Goal: Task Accomplishment & Management: Manage account settings

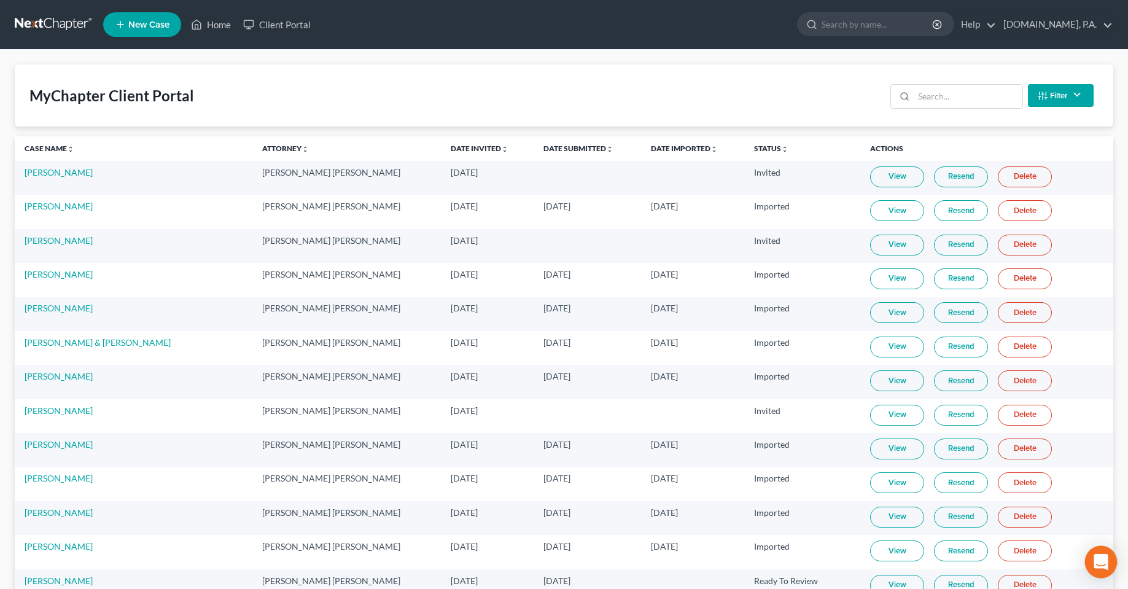
click at [1098, 564] on icon "Open Intercom Messenger" at bounding box center [1100, 562] width 14 height 16
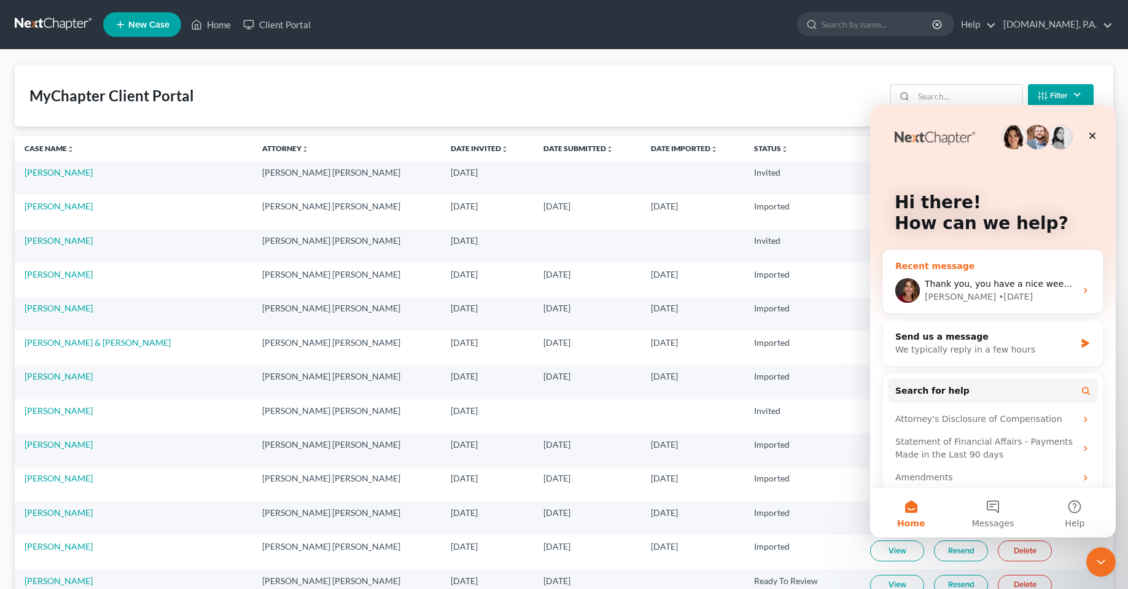
click at [964, 276] on div "Thank you, you have a nice weekend too! [PERSON_NAME] • [DATE]" at bounding box center [993, 290] width 220 height 45
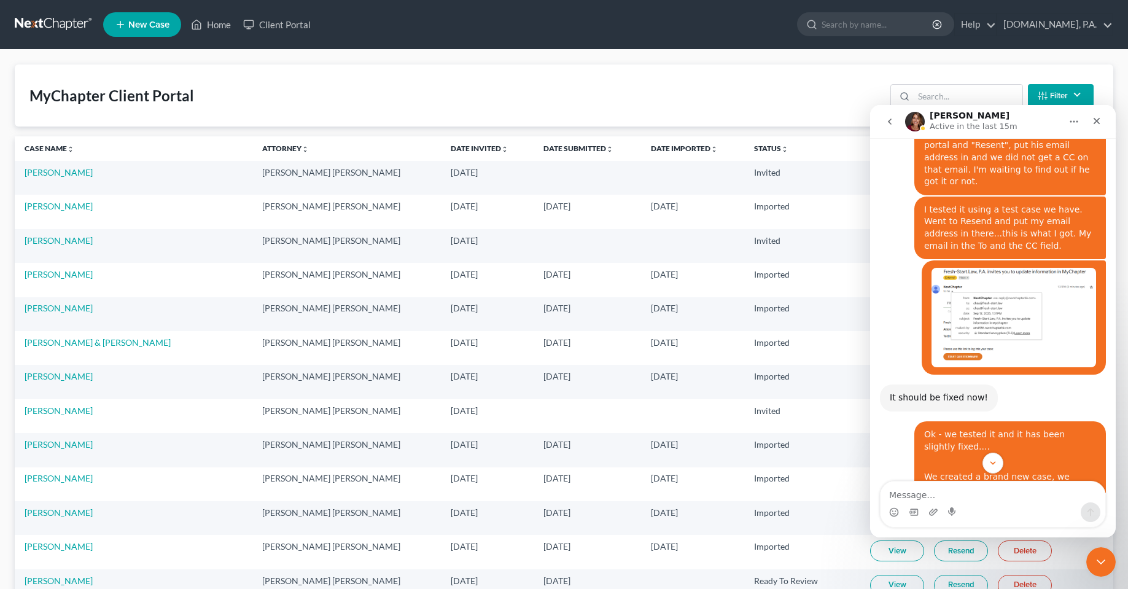
scroll to position [4727, 0]
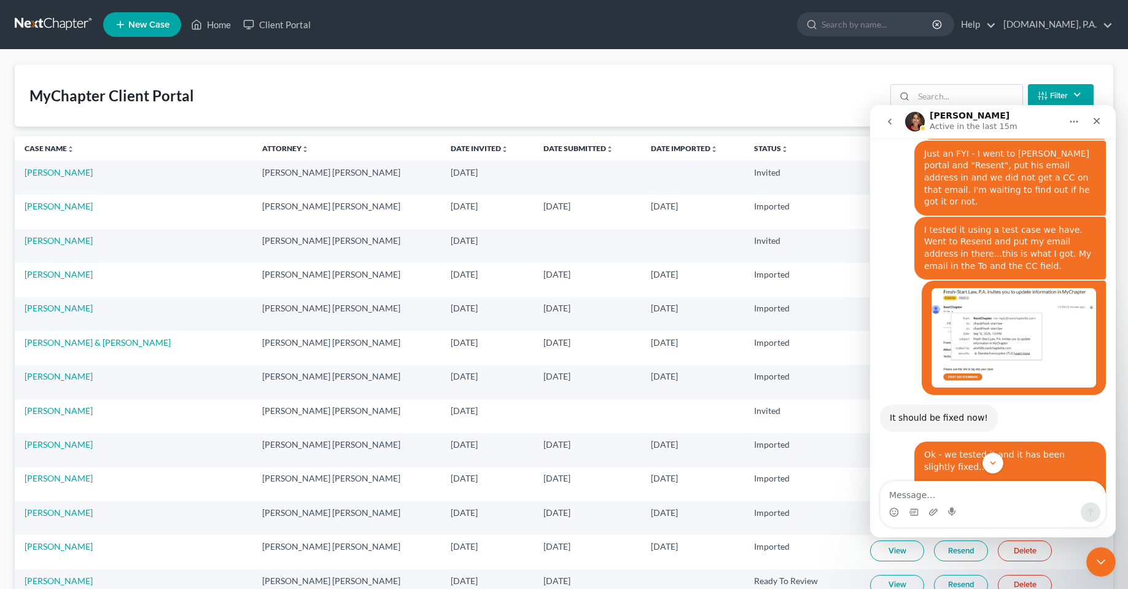
drag, startPoint x: 916, startPoint y: 389, endPoint x: 1052, endPoint y: 432, distance: 141.7
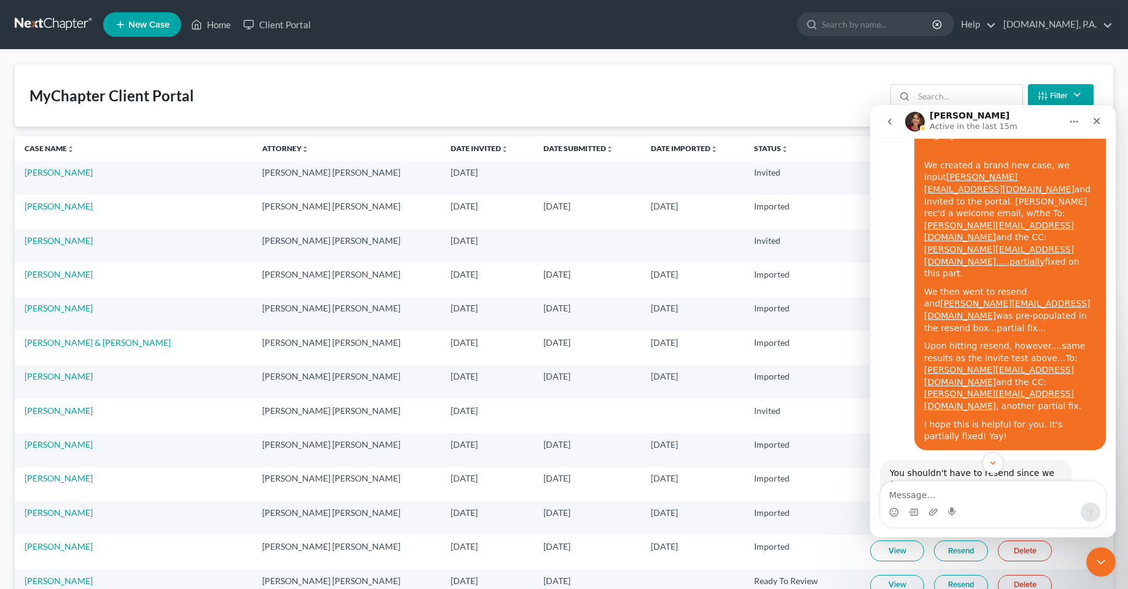
scroll to position [5095, 0]
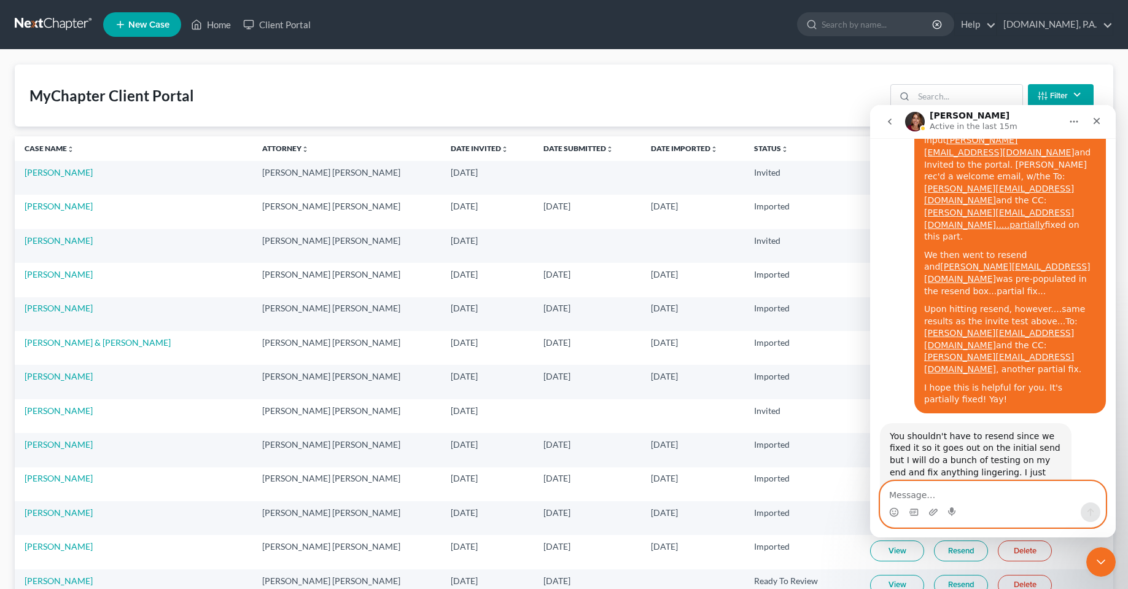
click at [970, 491] on textarea "Message…" at bounding box center [992, 491] width 225 height 21
drag, startPoint x: 1107, startPoint y: 557, endPoint x: 2027, endPoint y: 1093, distance: 1064.8
click at [1109, 556] on div "Close Intercom Messenger" at bounding box center [1098, 559] width 29 height 29
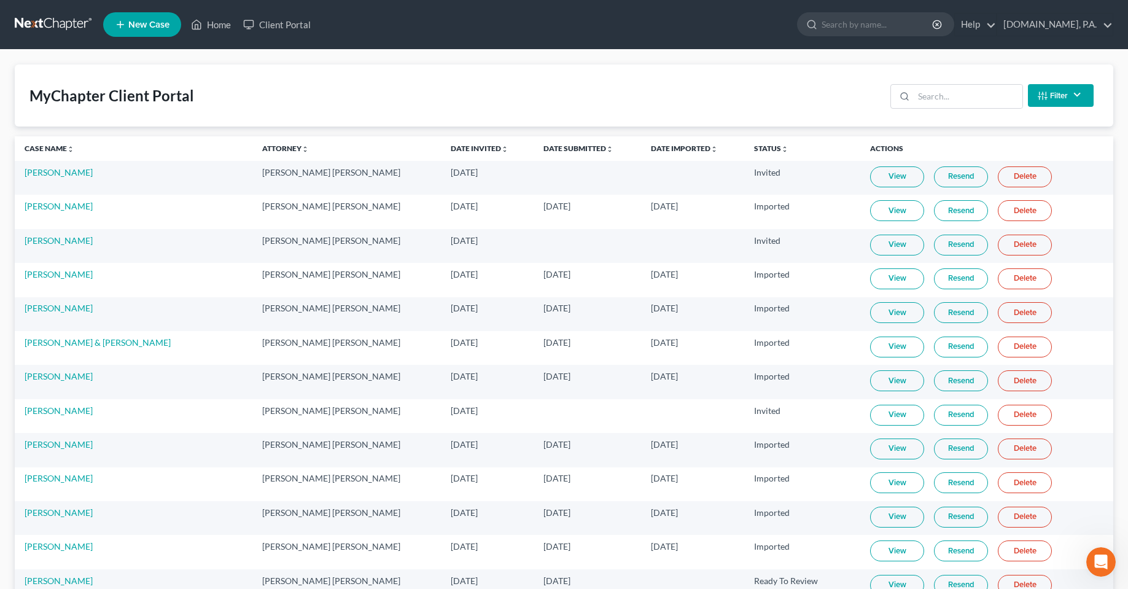
scroll to position [0, 0]
click at [541, 90] on div "MyChapter Client Portal Filter Status Filter... Invited In Progress Ready To Re…" at bounding box center [564, 95] width 1098 height 62
click at [941, 199] on td "View Resend Delete" at bounding box center [986, 212] width 253 height 34
click at [304, 82] on div "MyChapter Client Portal Filter Status Filter... Invited In Progress Ready To Re…" at bounding box center [564, 95] width 1098 height 62
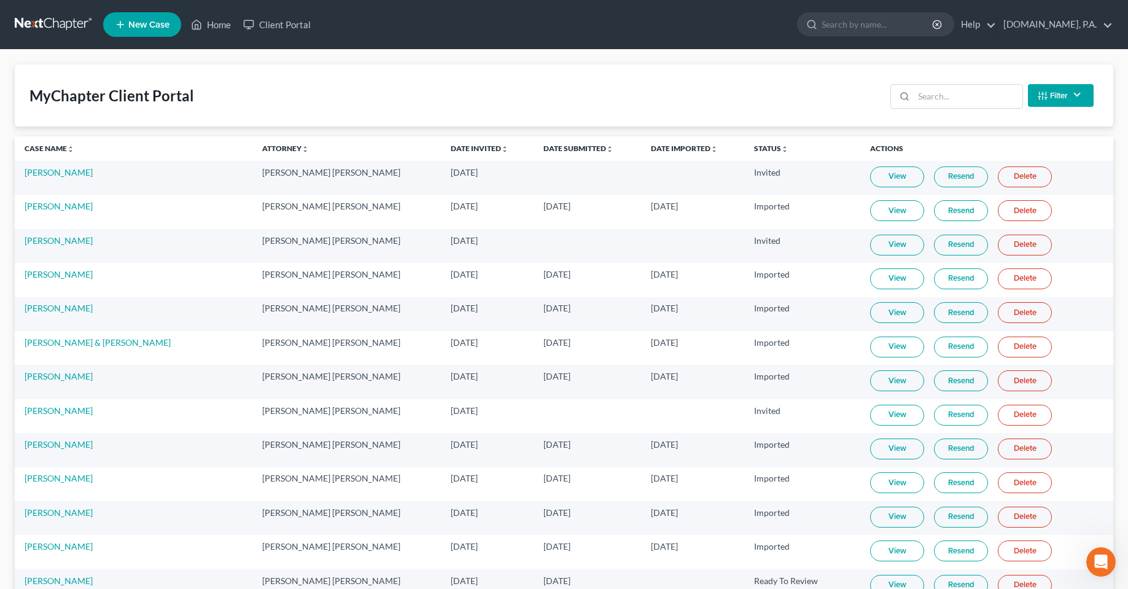
click at [709, 80] on div "MyChapter Client Portal Filter Status Filter... Invited In Progress Ready To Re…" at bounding box center [564, 95] width 1098 height 62
click at [274, 90] on div "MyChapter Client Portal Filter Status Filter... Invited In Progress Ready To Re…" at bounding box center [564, 95] width 1098 height 62
click at [152, 96] on div "MyChapter Client Portal" at bounding box center [111, 96] width 165 height 20
drag, startPoint x: 200, startPoint y: 97, endPoint x: 34, endPoint y: 101, distance: 166.4
click at [34, 101] on div "MyChapter Client Portal Filter Status Filter... Invited In Progress Ready To Re…" at bounding box center [564, 95] width 1098 height 62
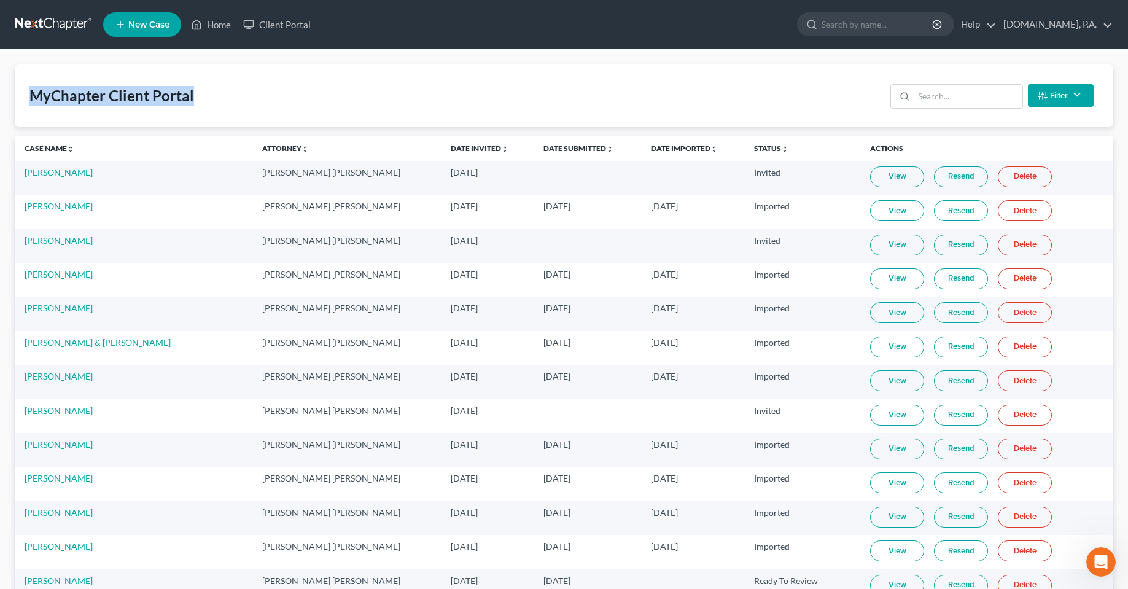
click at [247, 94] on div "MyChapter Client Portal Filter Status Filter... Invited In Progress Ready To Re…" at bounding box center [564, 95] width 1098 height 62
drag, startPoint x: 142, startPoint y: 86, endPoint x: 99, endPoint y: 94, distance: 43.1
click at [52, 86] on div "MyChapter Client Portal Filter Status Filter... Invited In Progress Ready To Re…" at bounding box center [564, 95] width 1098 height 62
click at [257, 94] on div "MyChapter Client Portal Filter Status Filter... Invited In Progress Ready To Re…" at bounding box center [564, 95] width 1098 height 62
drag, startPoint x: 91, startPoint y: 91, endPoint x: 34, endPoint y: 88, distance: 57.8
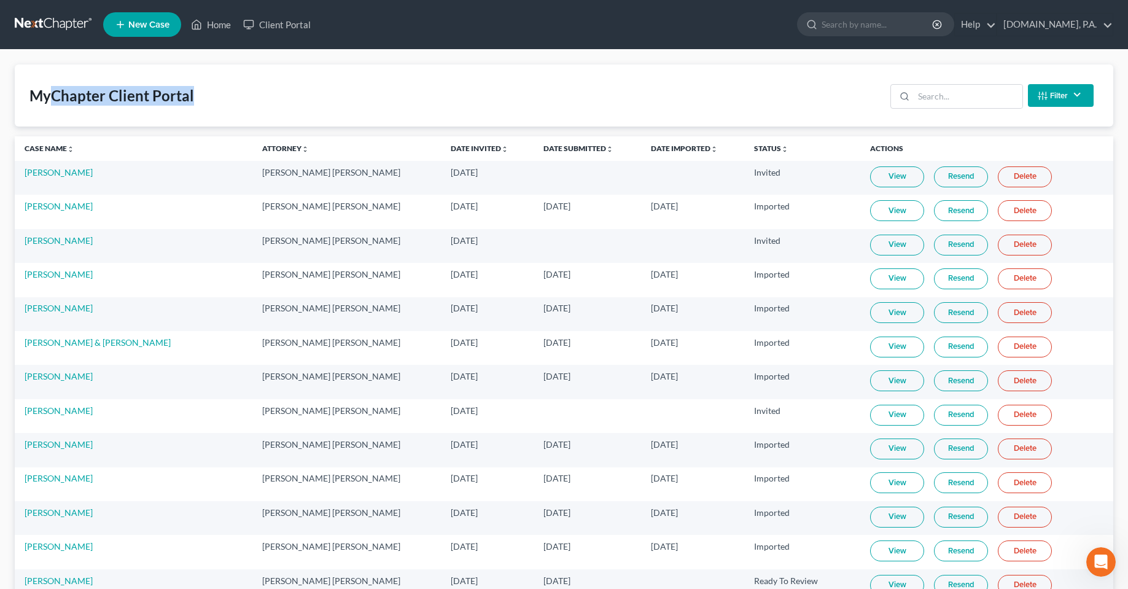
click at [34, 87] on div "MyChapter Client Portal Filter Status Filter... Invited In Progress Ready To Re…" at bounding box center [564, 95] width 1098 height 62
click at [335, 104] on div "MyChapter Client Portal Filter Status Filter... Invited In Progress Ready To Re…" at bounding box center [564, 95] width 1098 height 62
click at [209, 29] on link "Home" at bounding box center [211, 25] width 52 height 22
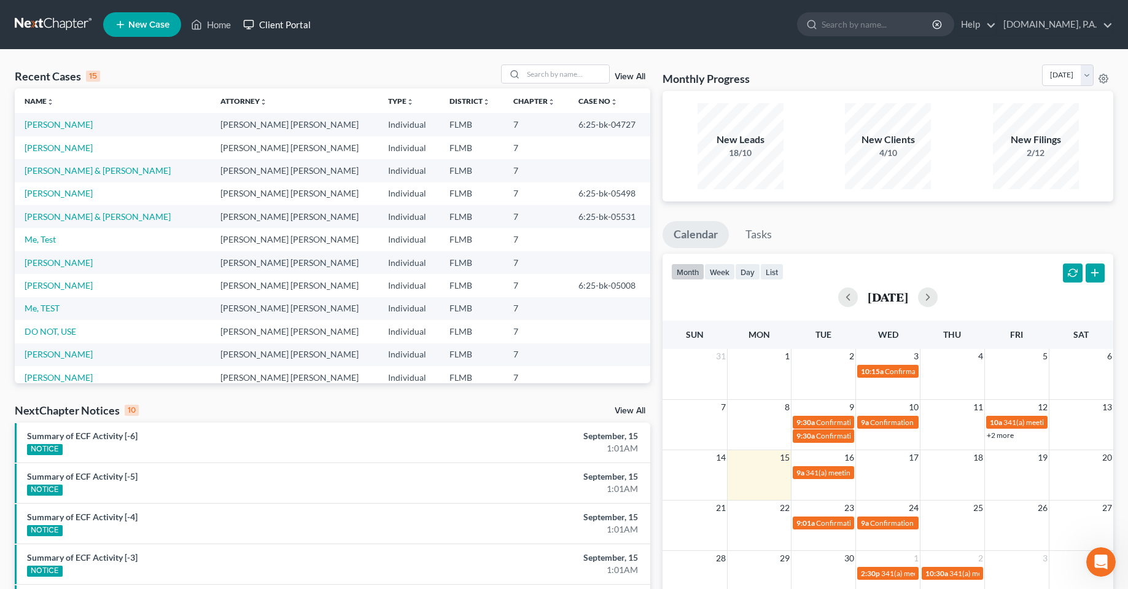
click at [271, 21] on link "Client Portal" at bounding box center [277, 25] width 80 height 22
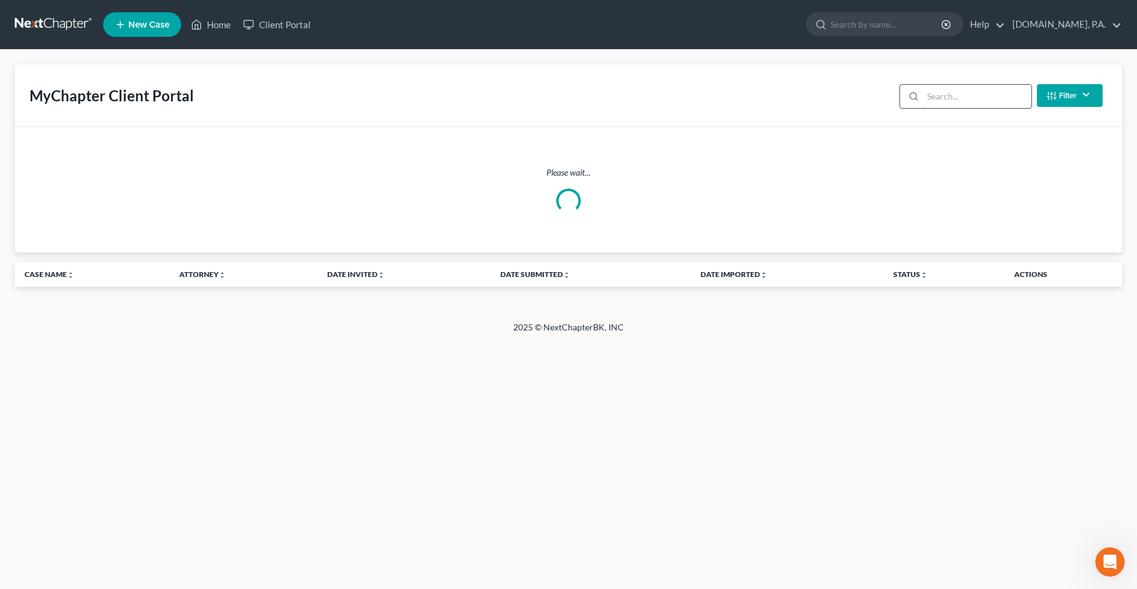
click at [925, 98] on input "search" at bounding box center [977, 96] width 109 height 23
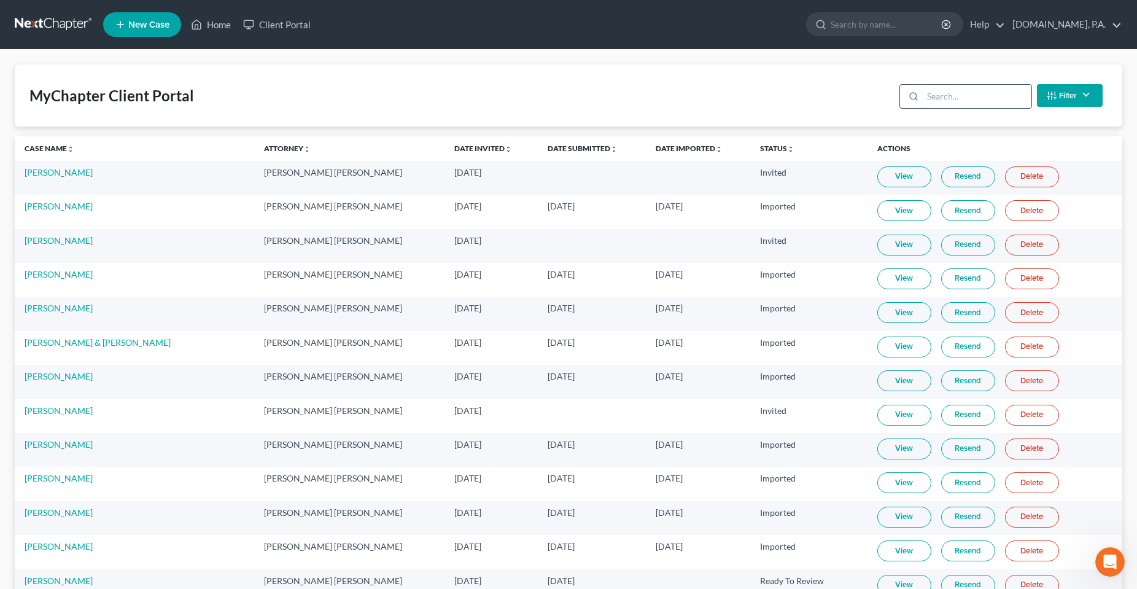
click at [962, 91] on input "search" at bounding box center [977, 96] width 109 height 23
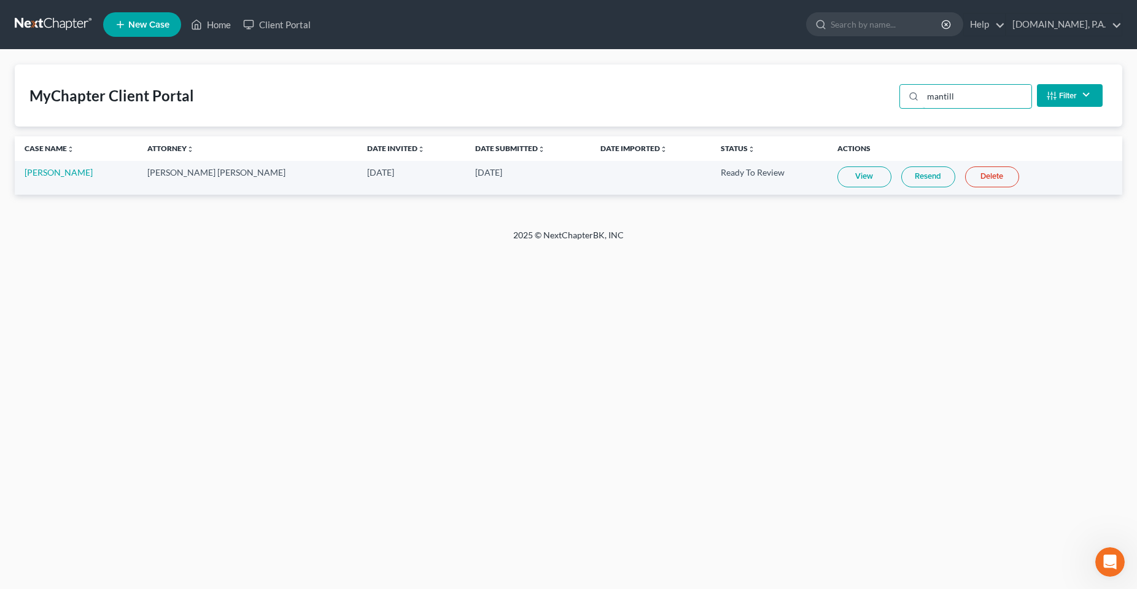
type input "mantill"
click at [841, 177] on link "View" at bounding box center [864, 176] width 54 height 21
click at [522, 317] on div "Home New Case Client Portal [DOMAIN_NAME], P.A. [PERSON_NAME][EMAIL_ADDRESS][DO…" at bounding box center [568, 294] width 1137 height 589
click at [695, 340] on div "Home New Case Client Portal [DOMAIN_NAME], P.A. [PERSON_NAME][EMAIL_ADDRESS][DO…" at bounding box center [568, 294] width 1137 height 589
click at [214, 24] on link "Home" at bounding box center [211, 25] width 52 height 22
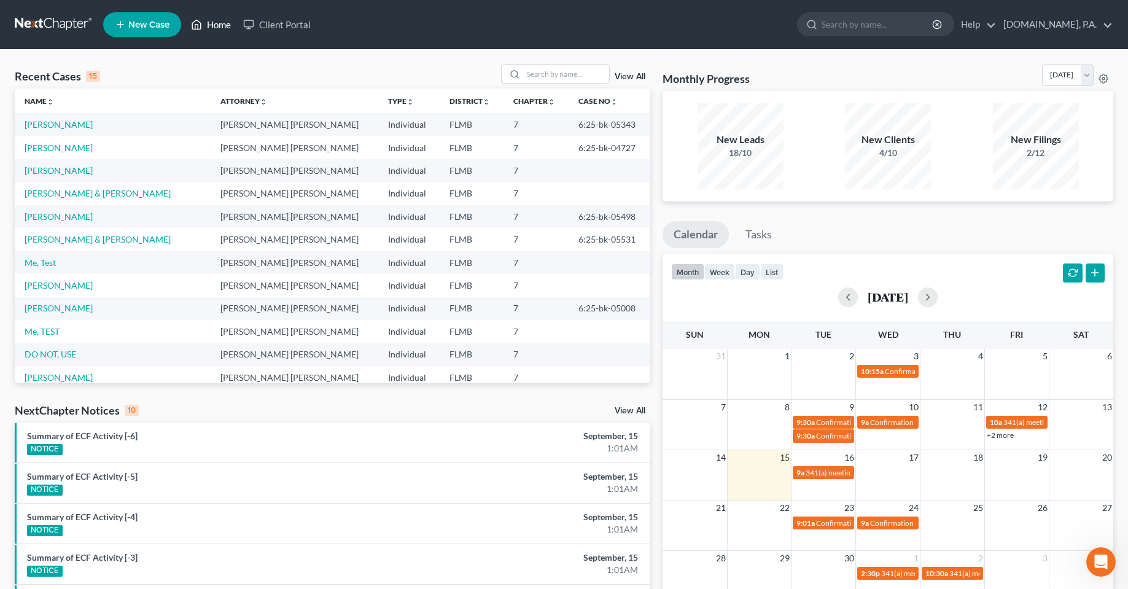
click at [210, 31] on link "Home" at bounding box center [211, 25] width 52 height 22
click at [564, 68] on input "search" at bounding box center [566, 74] width 86 height 18
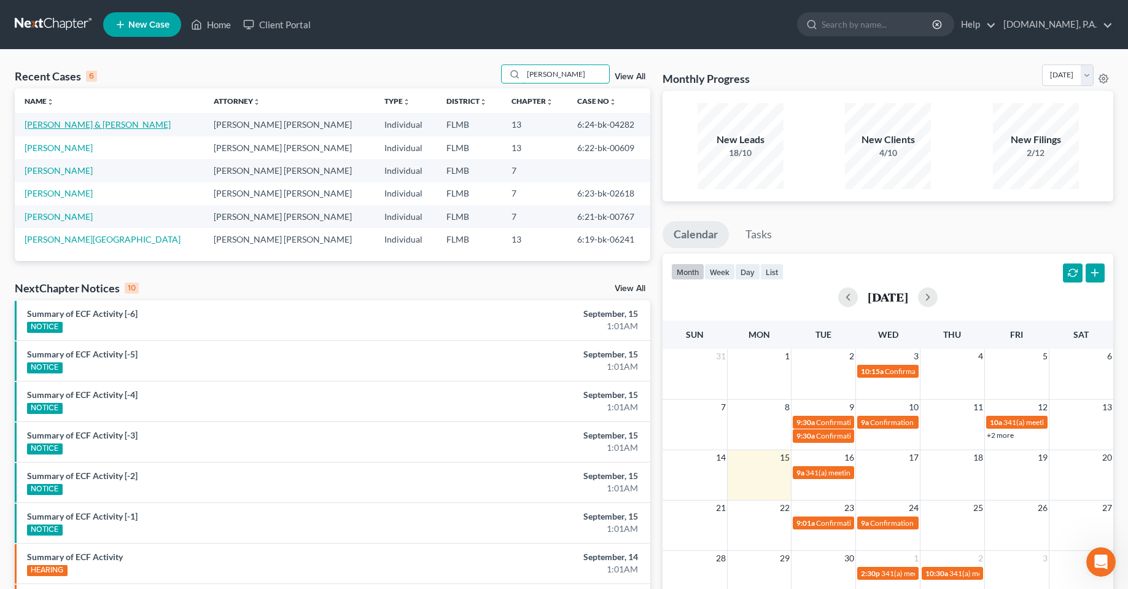
type input "[PERSON_NAME]"
click at [60, 128] on link "[PERSON_NAME] & [PERSON_NAME]" at bounding box center [98, 124] width 146 height 10
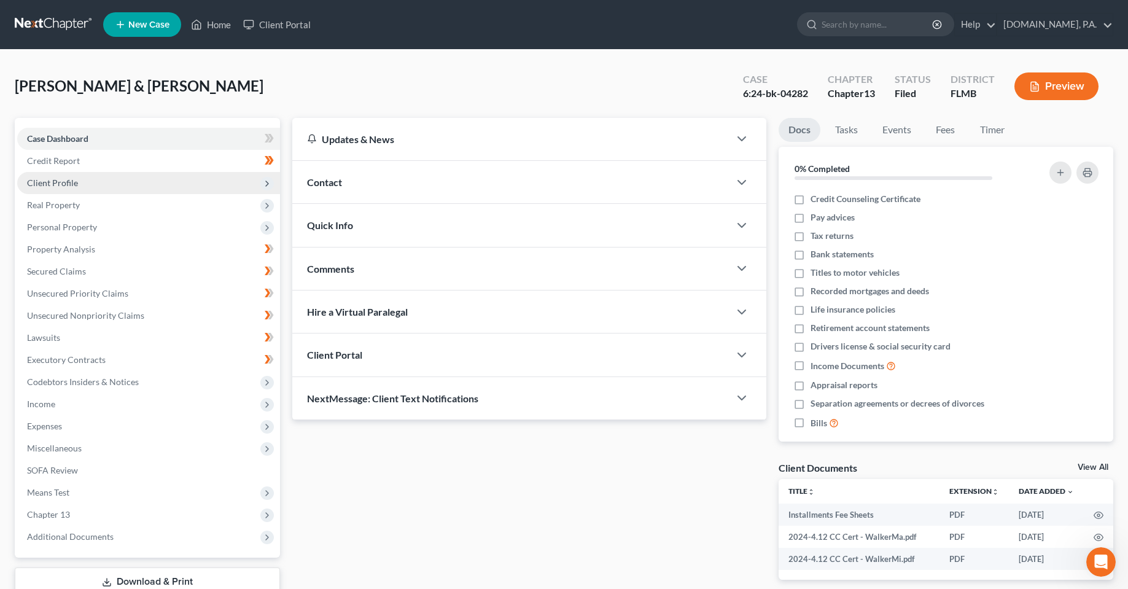
click at [43, 188] on span "Client Profile" at bounding box center [148, 183] width 263 height 22
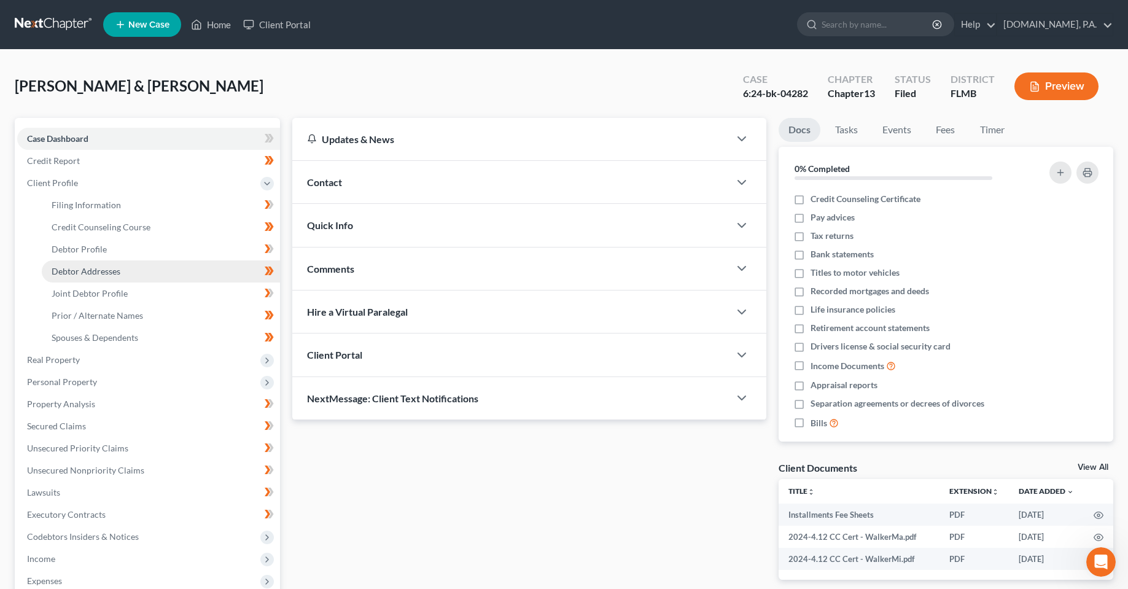
click at [76, 274] on span "Debtor Addresses" at bounding box center [86, 271] width 69 height 10
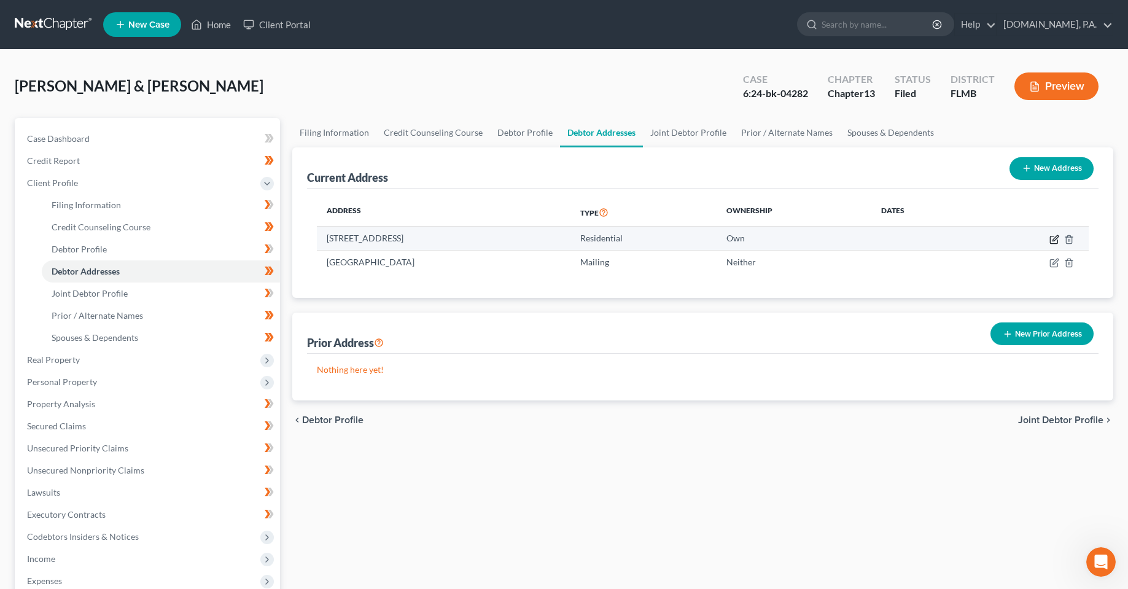
click at [1049, 239] on icon "button" at bounding box center [1054, 239] width 10 height 10
select select "9"
select select "0"
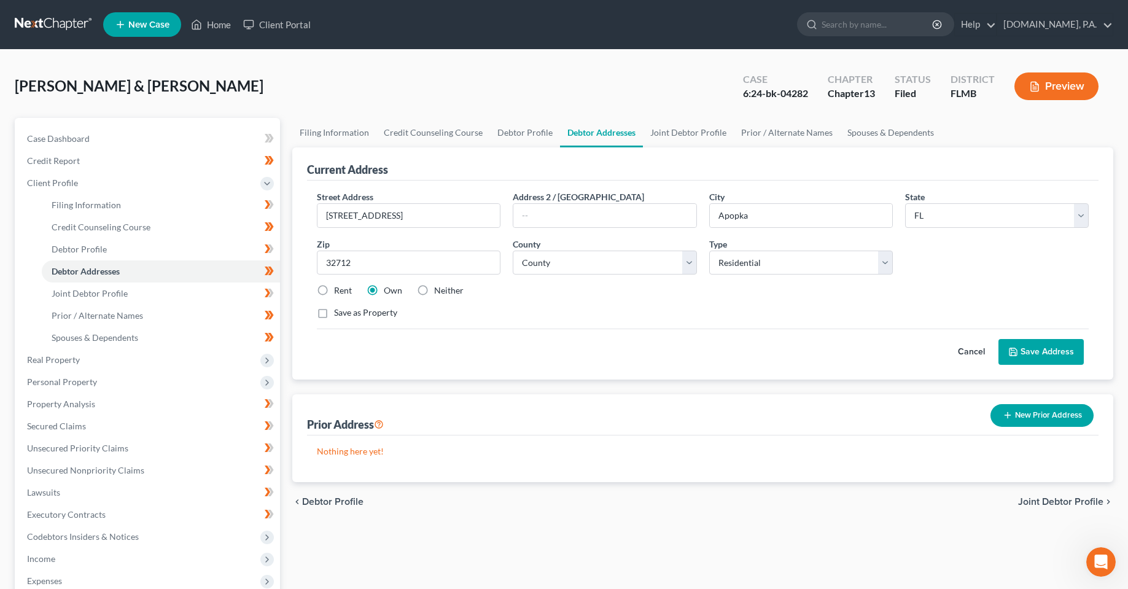
click at [594, 297] on div "Street Address * [STREET_ADDRESS] * Apopka State * State [US_STATE] AK AR AZ CA…" at bounding box center [703, 259] width 784 height 139
